Goal: Transaction & Acquisition: Purchase product/service

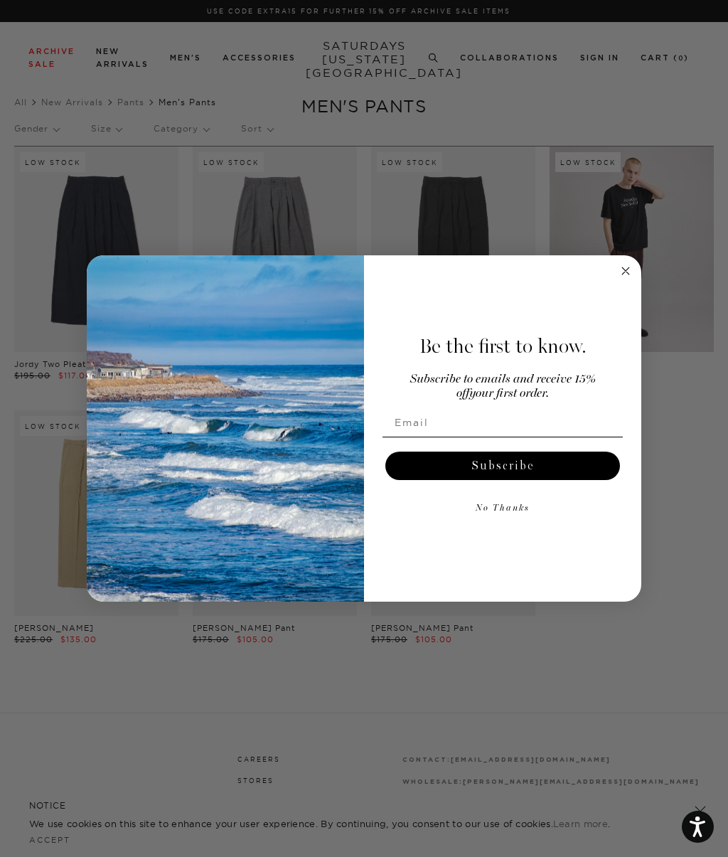
click at [628, 279] on circle "Close dialog" at bounding box center [626, 270] width 16 height 16
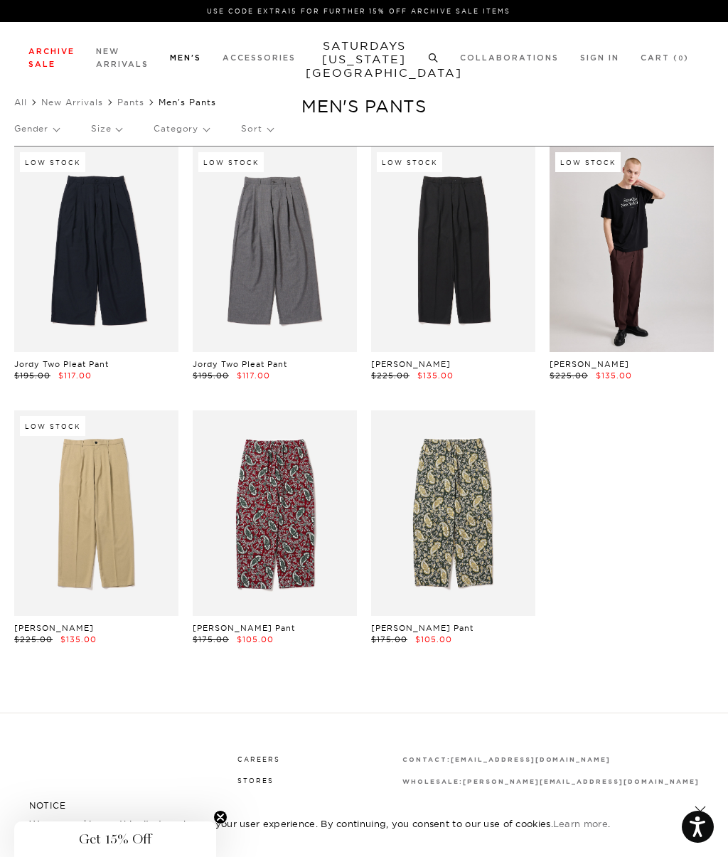
click at [38, 149] on link "Shorts" at bounding box center [26, 154] width 24 height 10
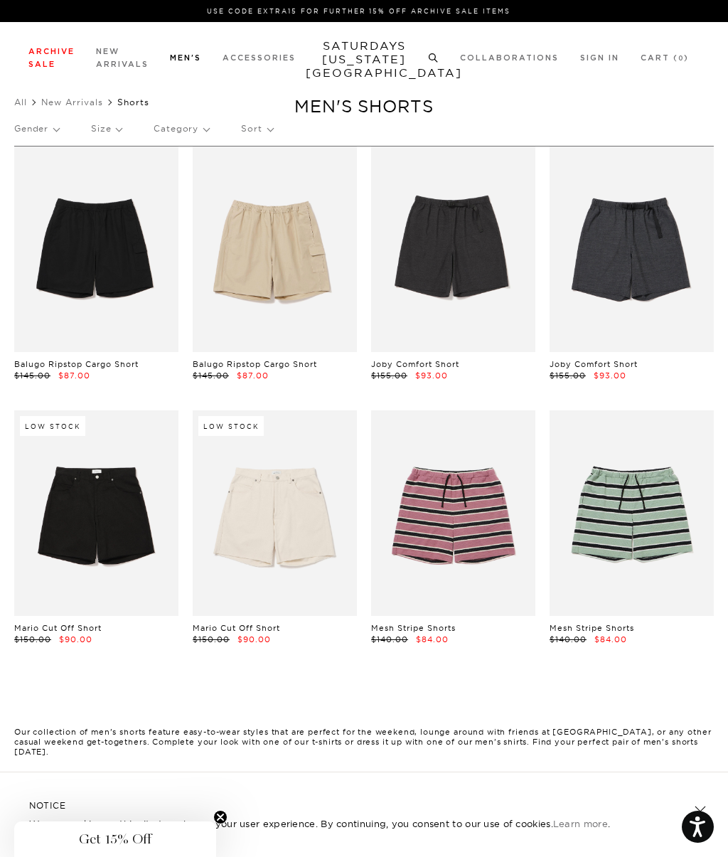
click at [27, 207] on link "Pants" at bounding box center [24, 205] width 21 height 10
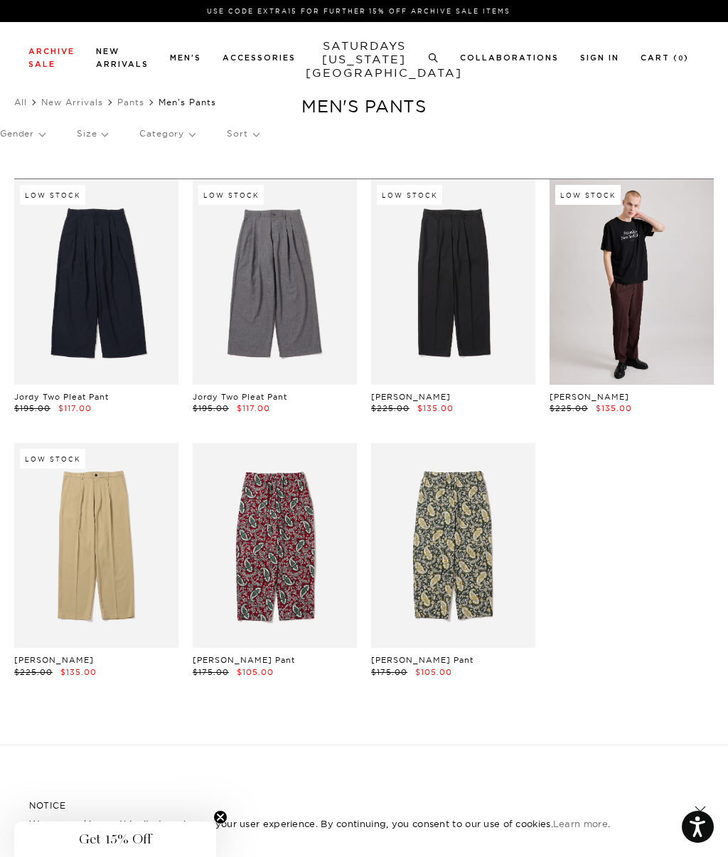
click at [645, 321] on link at bounding box center [632, 281] width 164 height 205
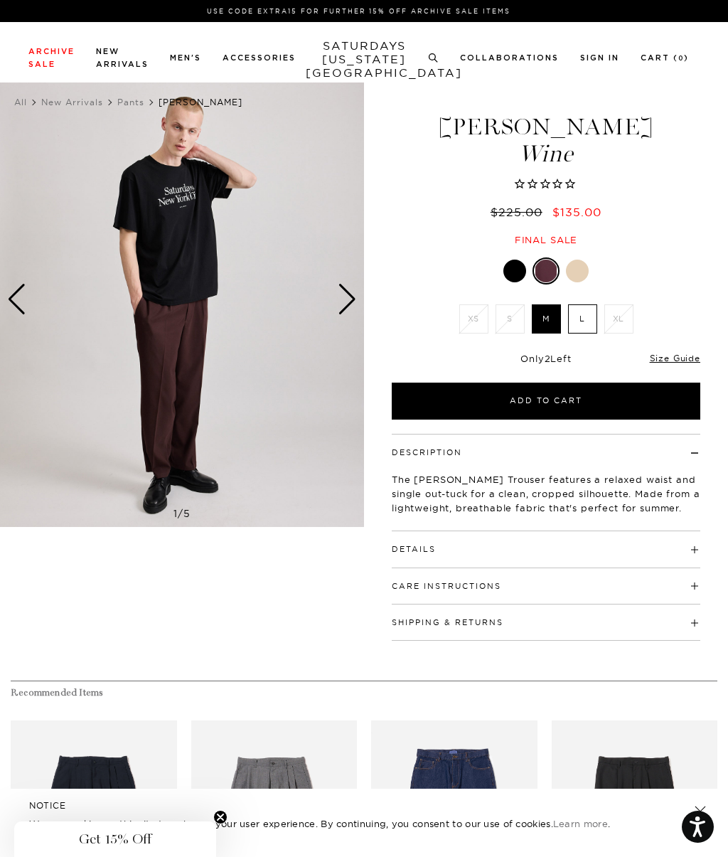
click at [353, 289] on div "Next slide" at bounding box center [347, 299] width 19 height 31
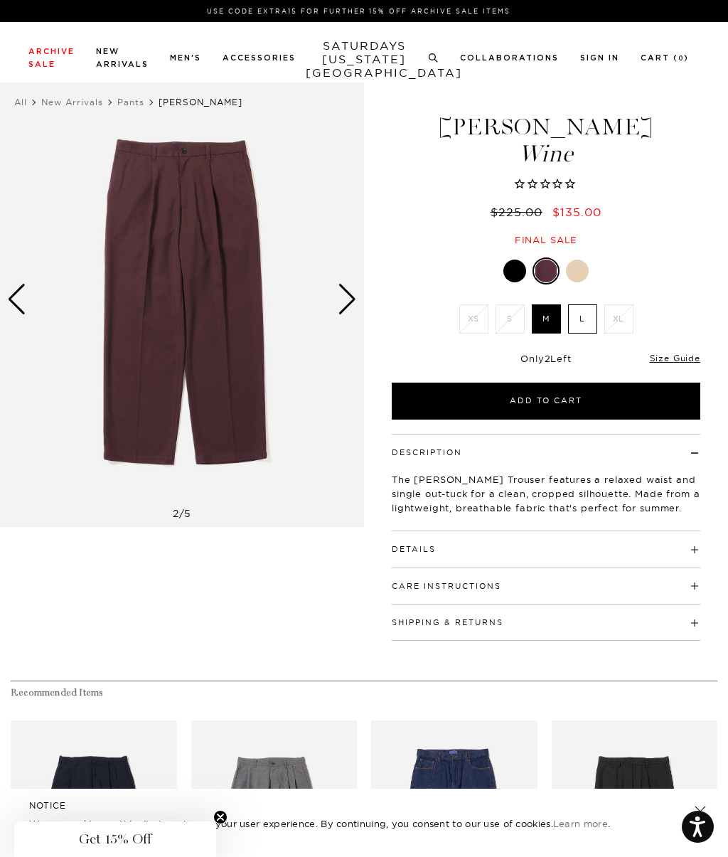
click at [363, 294] on img at bounding box center [182, 299] width 364 height 455
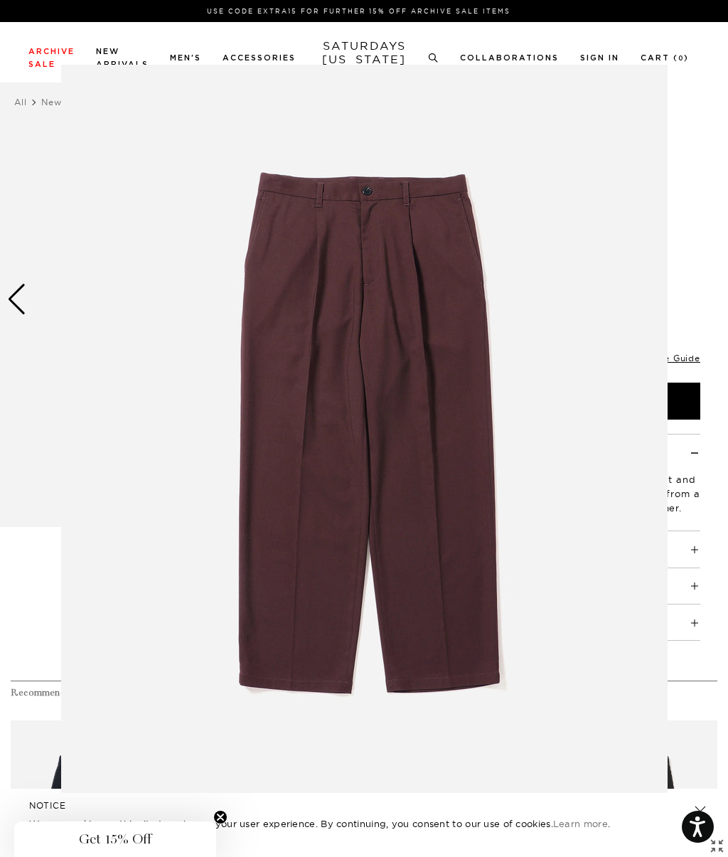
click at [557, 453] on img at bounding box center [364, 429] width 606 height 728
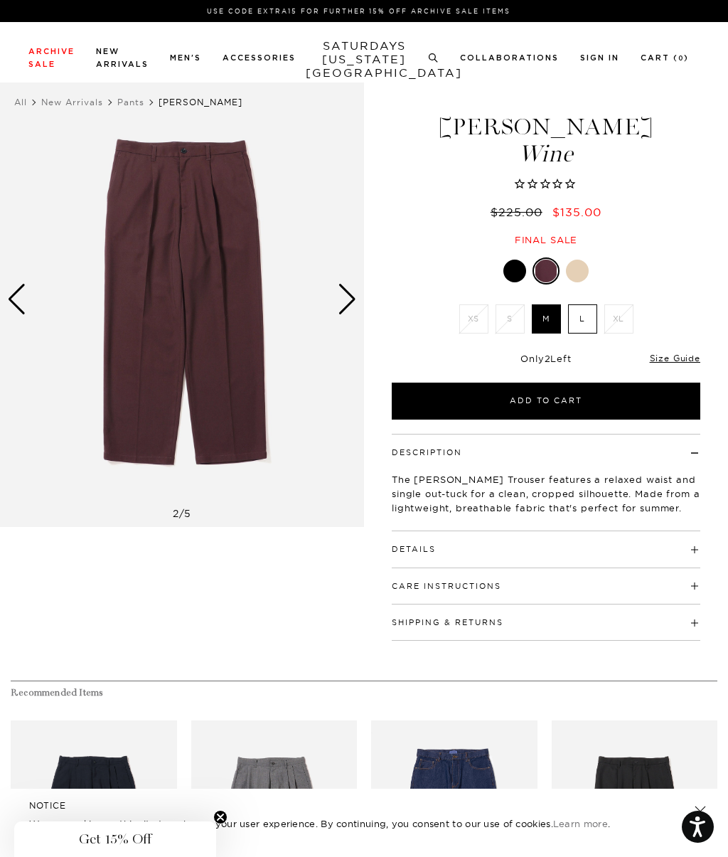
click at [339, 298] on div "Next slide" at bounding box center [347, 299] width 19 height 31
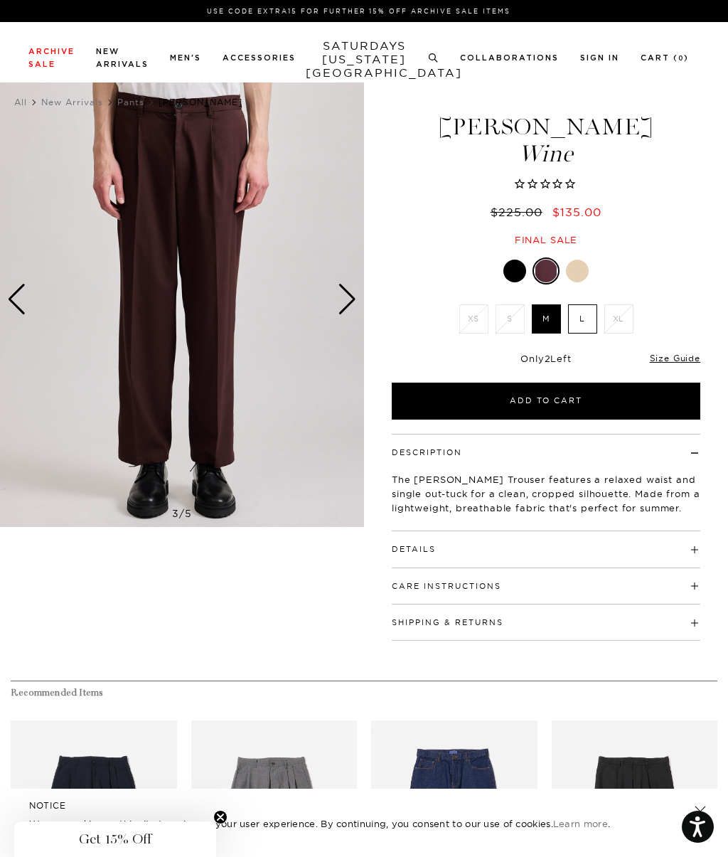
click at [341, 301] on div "Next slide" at bounding box center [347, 299] width 19 height 31
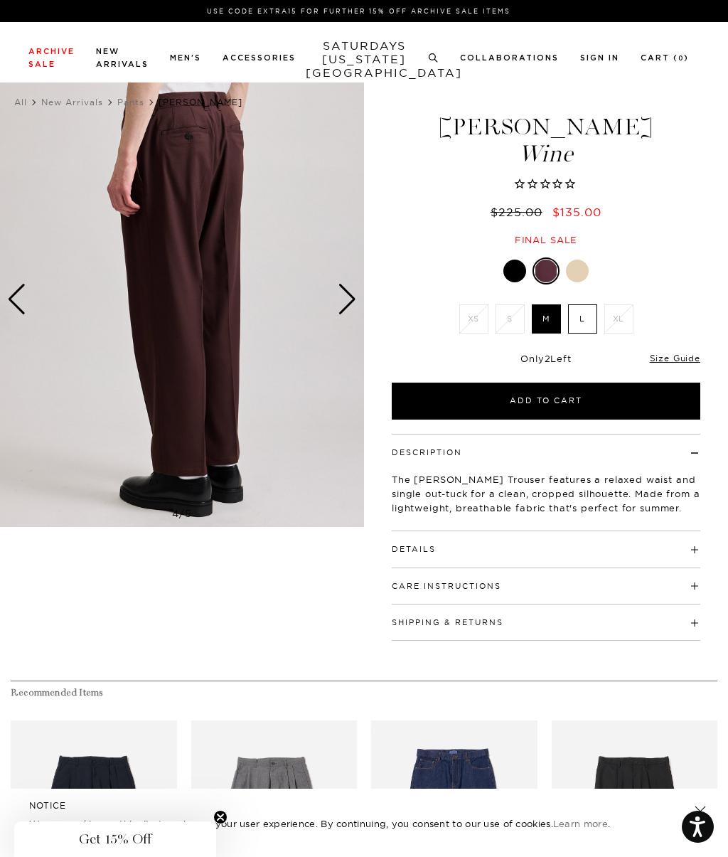
click at [336, 299] on img at bounding box center [182, 299] width 364 height 455
click at [347, 304] on div "Next slide" at bounding box center [347, 299] width 19 height 31
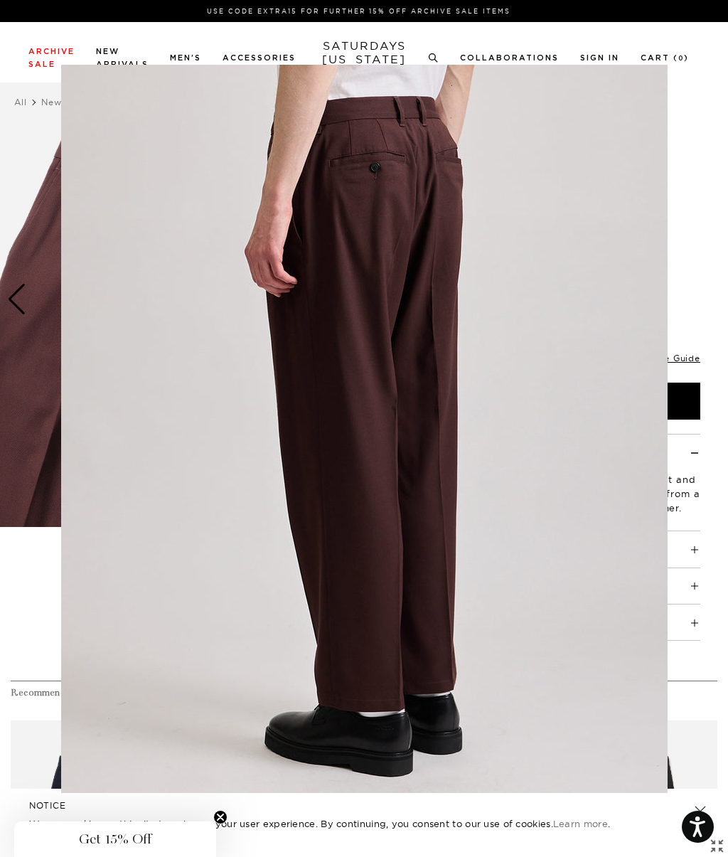
click at [699, 177] on figure at bounding box center [364, 428] width 728 height 857
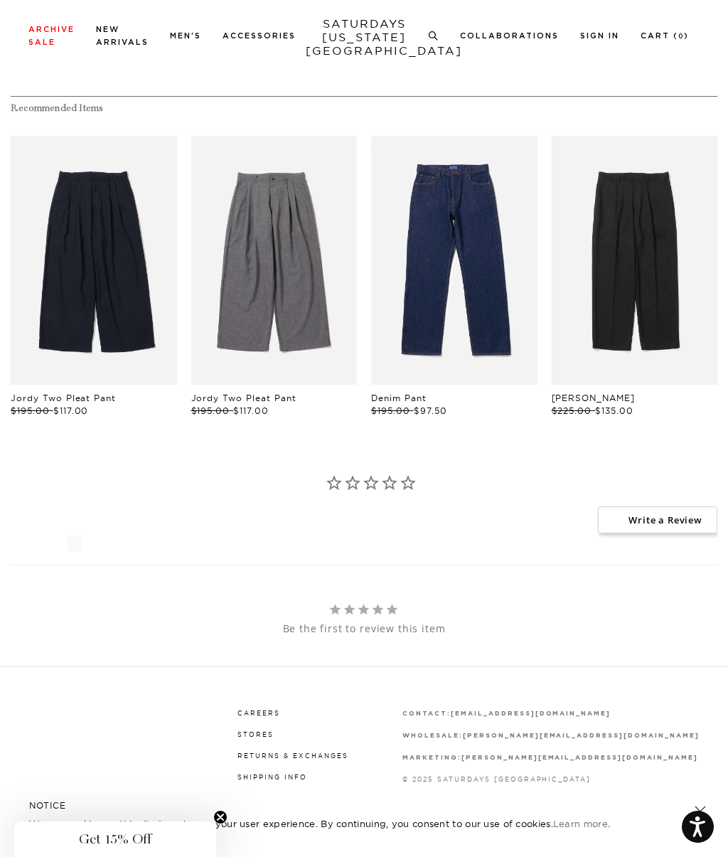
scroll to position [584, 0]
click at [507, 373] on link "files/M00029LT03-BLACK_03.jpg" at bounding box center [454, 261] width 166 height 249
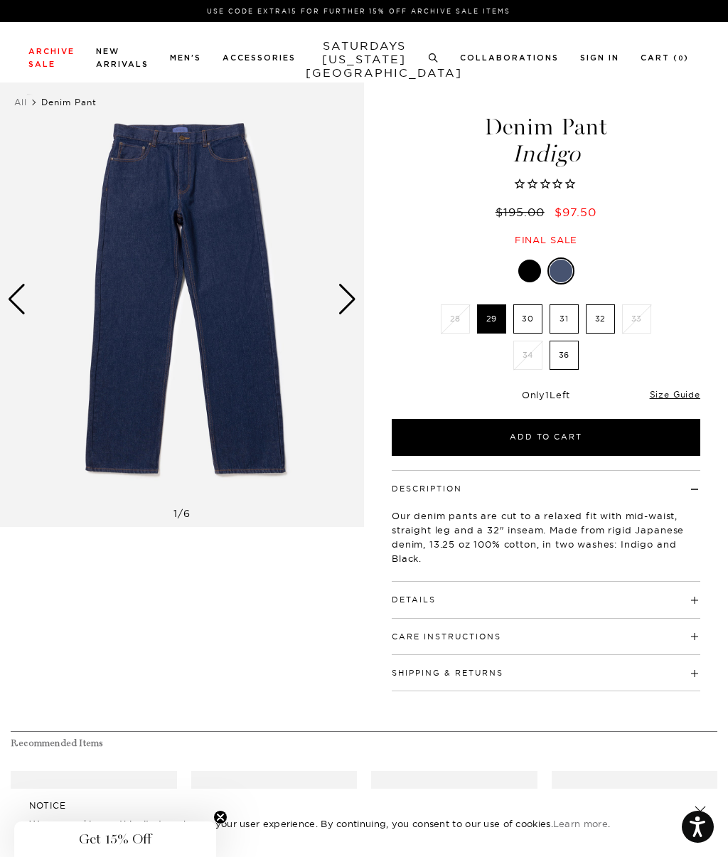
click at [332, 296] on img at bounding box center [182, 299] width 364 height 455
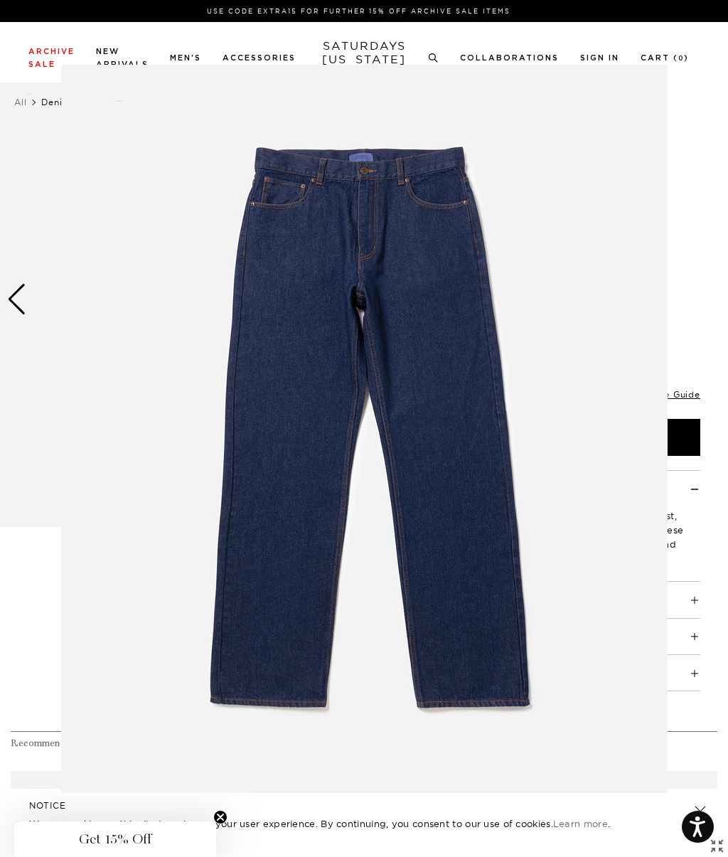
click at [678, 221] on figure at bounding box center [364, 428] width 728 height 857
